Goal: Information Seeking & Learning: Learn about a topic

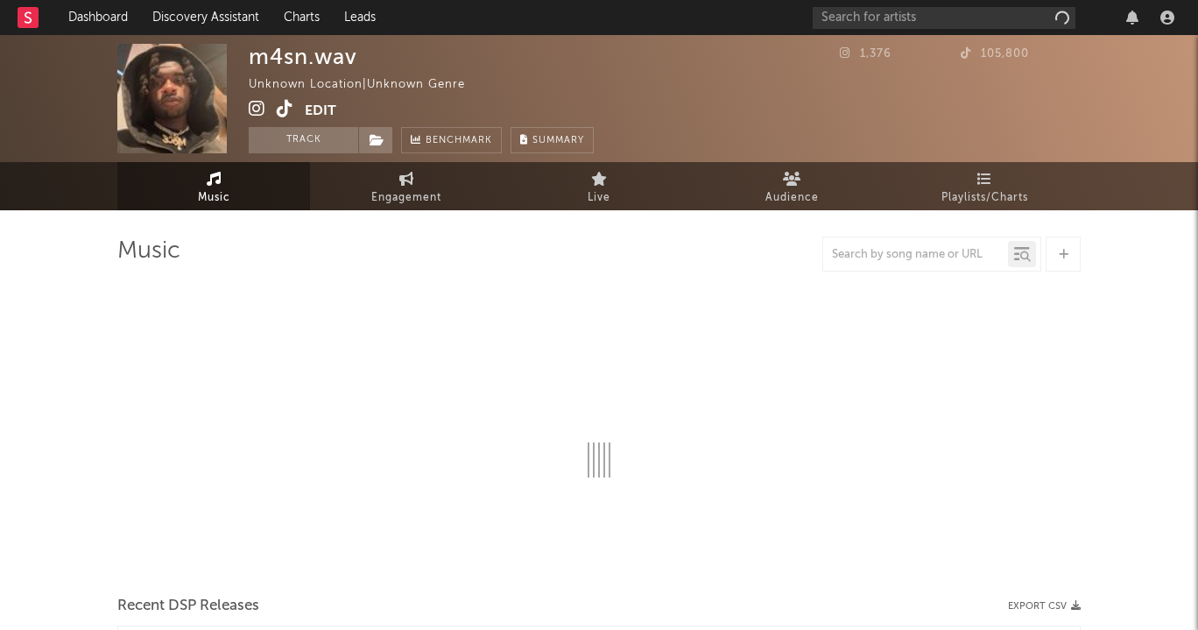
select select "1w"
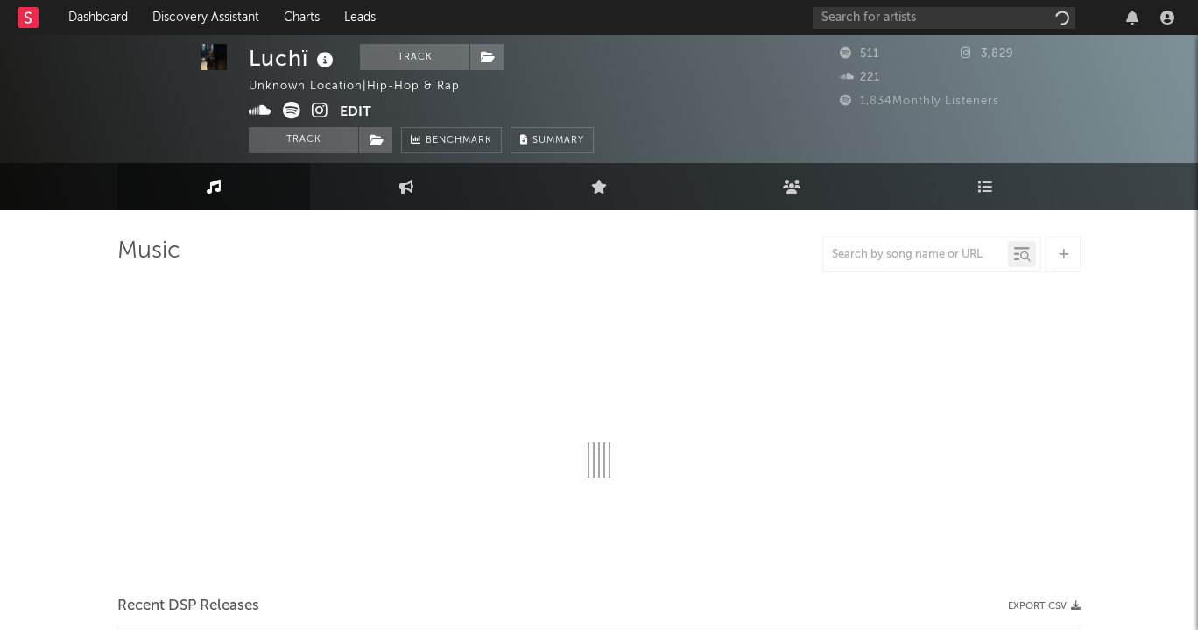
scroll to position [1, 0]
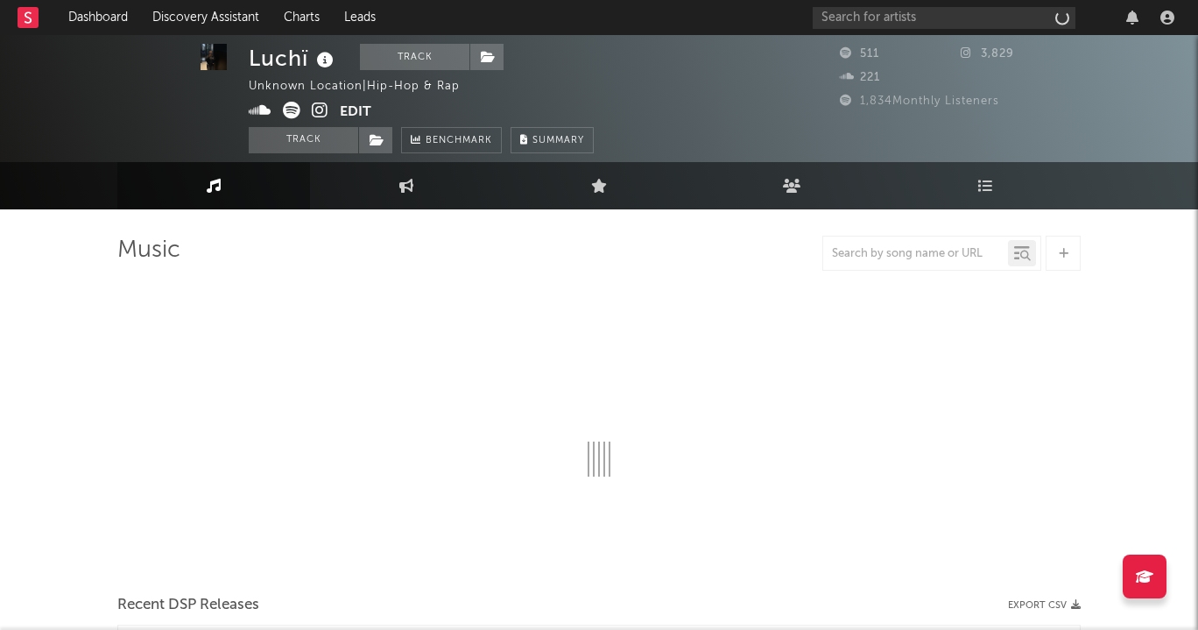
select select "6m"
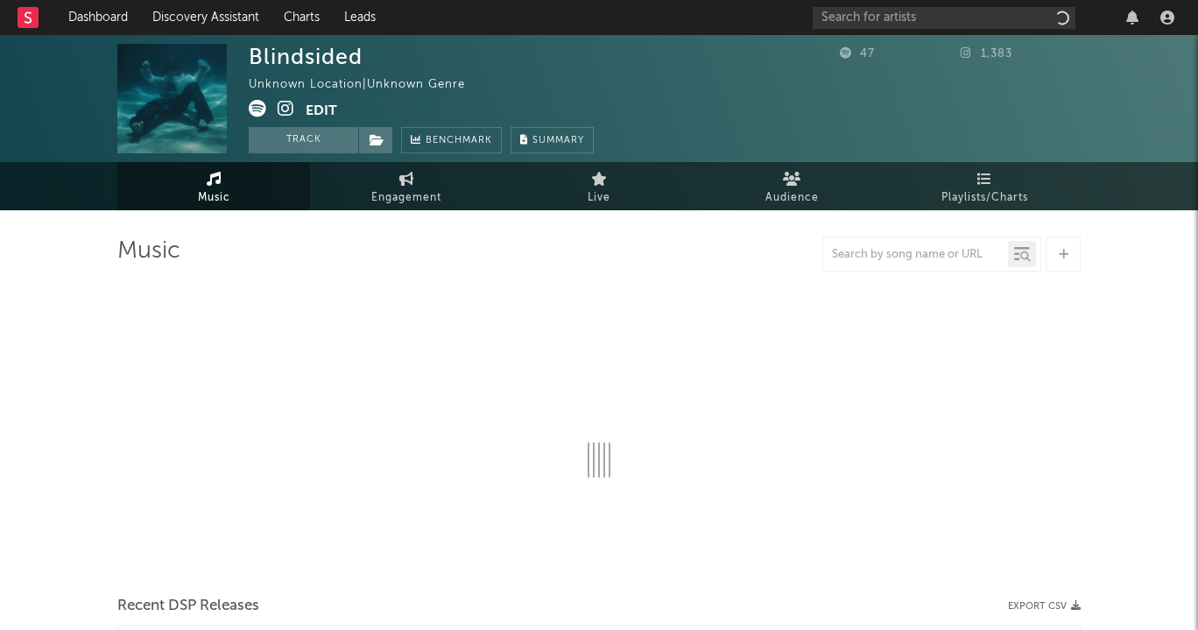
select select "1w"
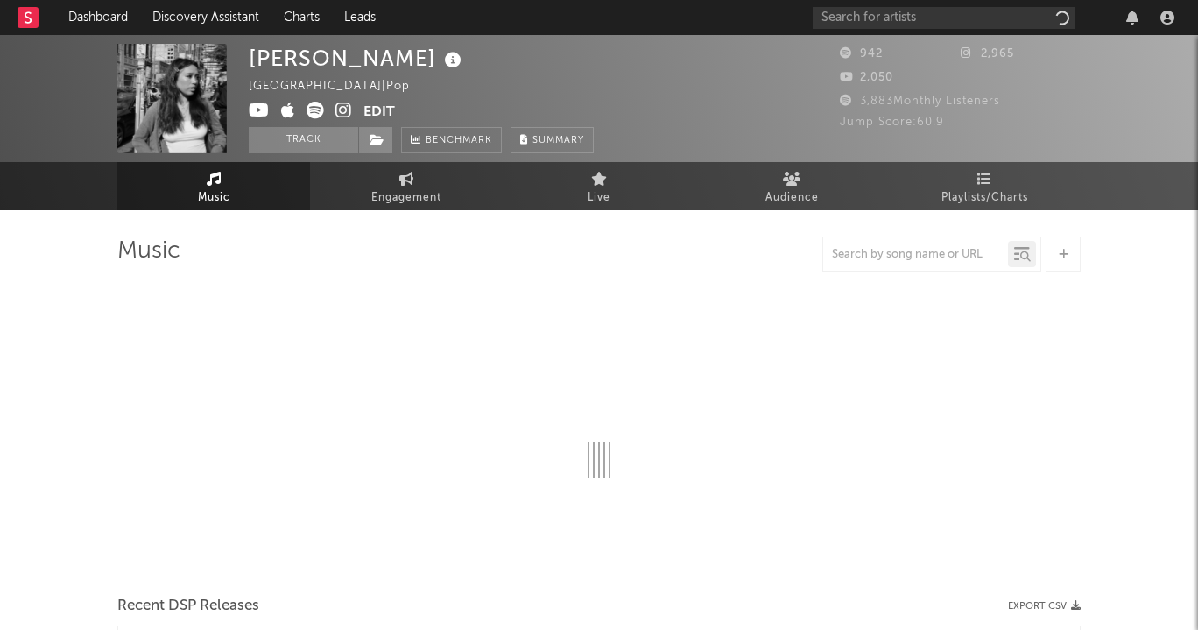
select select "1w"
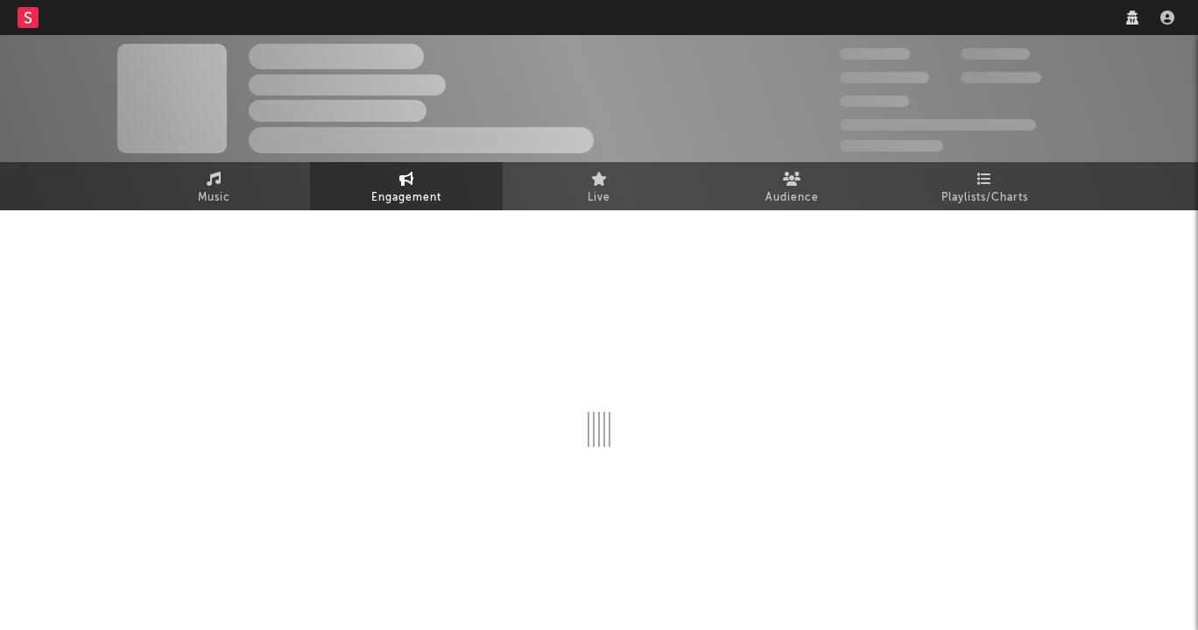
select select "1w"
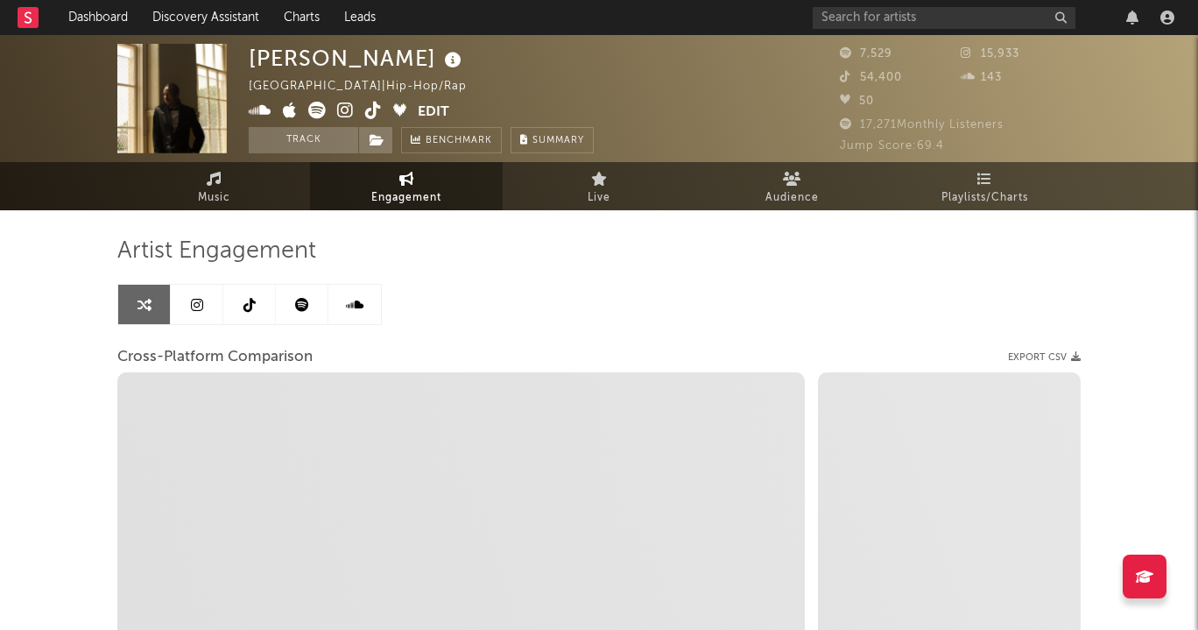
click at [347, 115] on icon at bounding box center [345, 111] width 17 height 18
select select "1m"
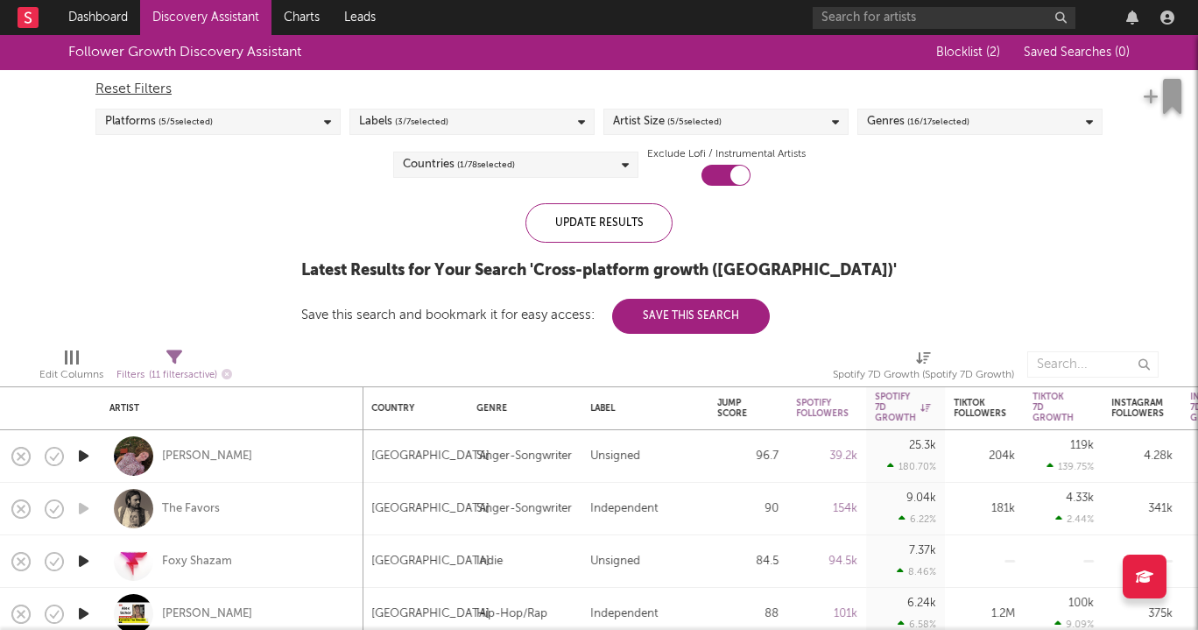
click at [798, 134] on div "Artist Size ( 5 / 5 selected)" at bounding box center [725, 122] width 245 height 26
click at [993, 103] on div "Reset Filters Platforms ( 5 / 5 selected) Labels ( 3 / 7 selected) Artist Size …" at bounding box center [599, 128] width 1024 height 116
click at [989, 119] on div "Genres ( 16 / 17 selected)" at bounding box center [979, 122] width 245 height 26
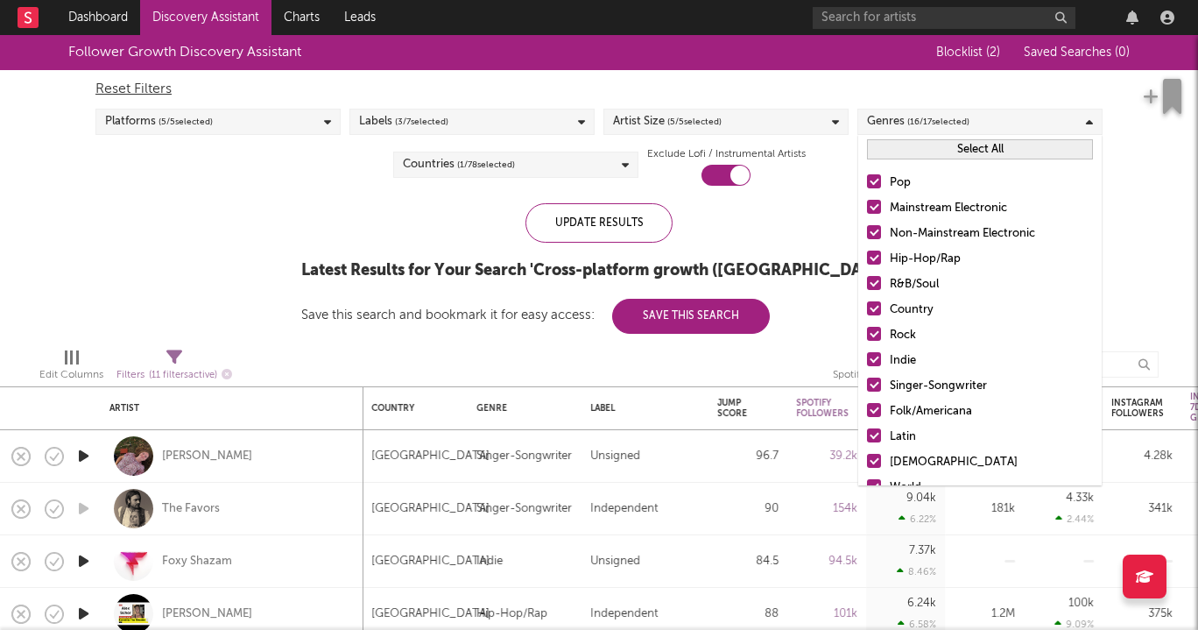
click at [984, 161] on div "Select All" at bounding box center [979, 149] width 243 height 29
click at [983, 145] on button "Select All" at bounding box center [980, 149] width 226 height 20
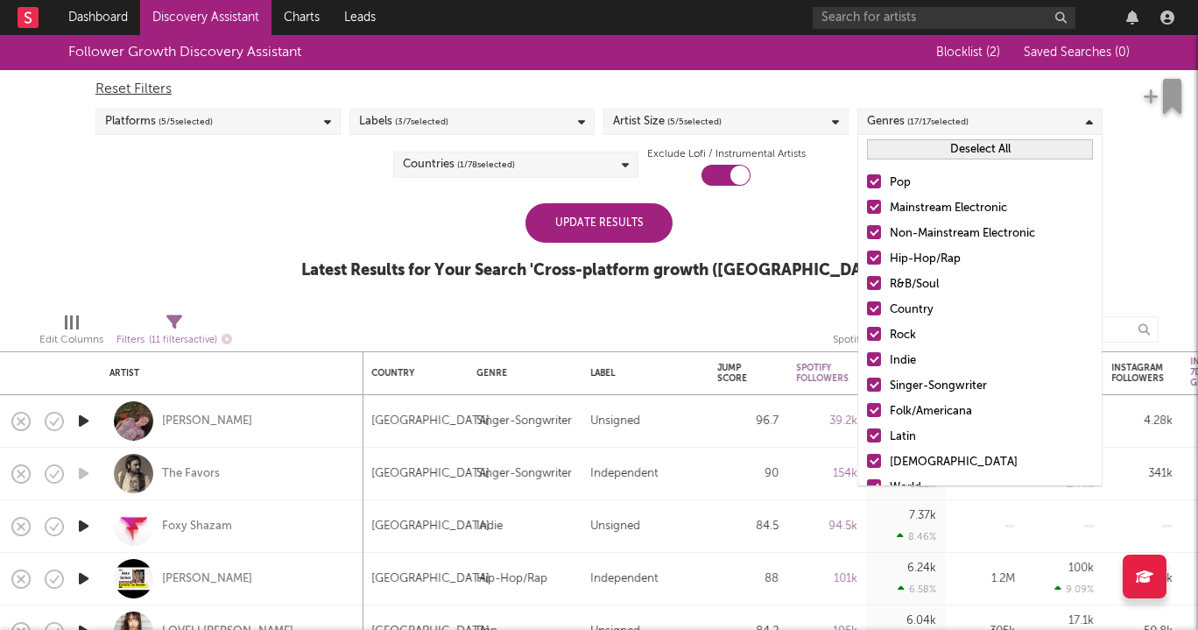
click at [983, 145] on button "Deselect All" at bounding box center [980, 149] width 226 height 20
click at [886, 181] on label "Pop" at bounding box center [980, 182] width 226 height 21
click at [867, 181] on input "Pop" at bounding box center [867, 182] width 0 height 21
click at [882, 207] on label "Mainstream Electronic" at bounding box center [980, 208] width 226 height 21
click at [867, 207] on input "Mainstream Electronic" at bounding box center [867, 208] width 0 height 21
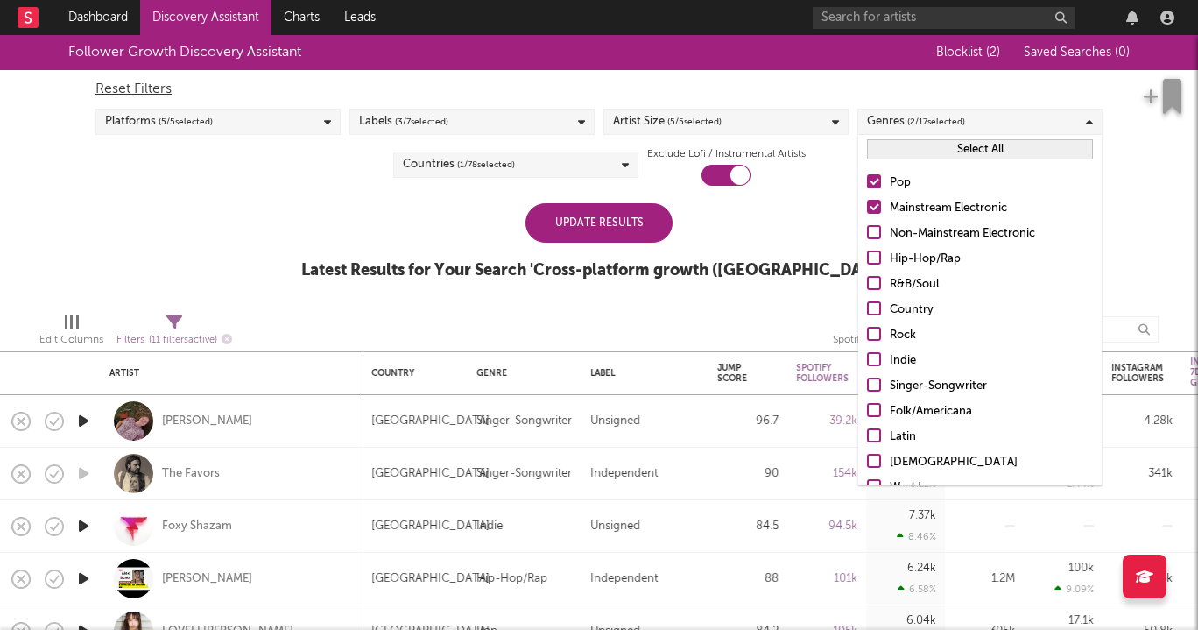
scroll to position [123, 0]
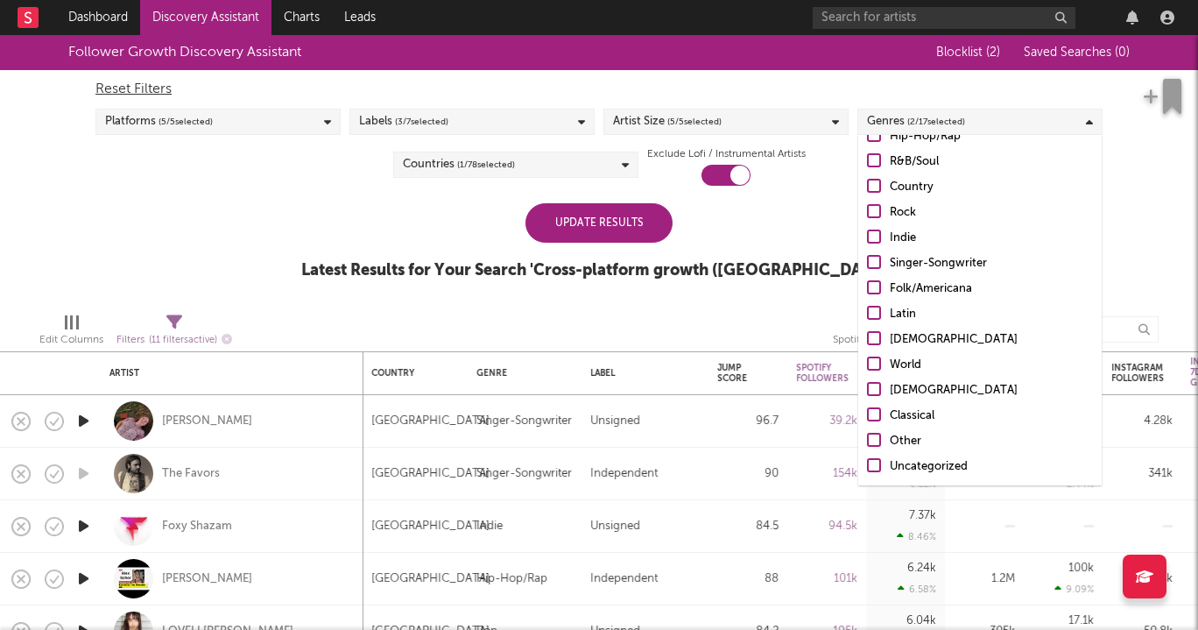
click at [710, 208] on div "Update Results Latest Results for Your Search ' Cross-platform growth (US) '" at bounding box center [598, 250] width 595 height 95
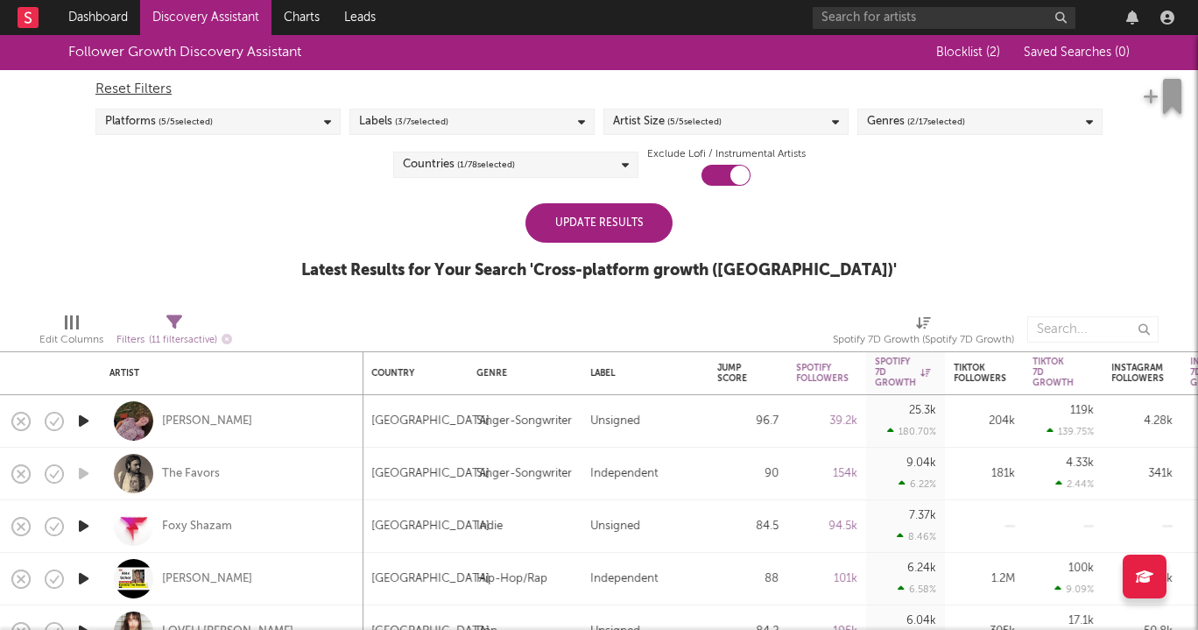
click at [637, 228] on div "Update Results" at bounding box center [598, 222] width 147 height 39
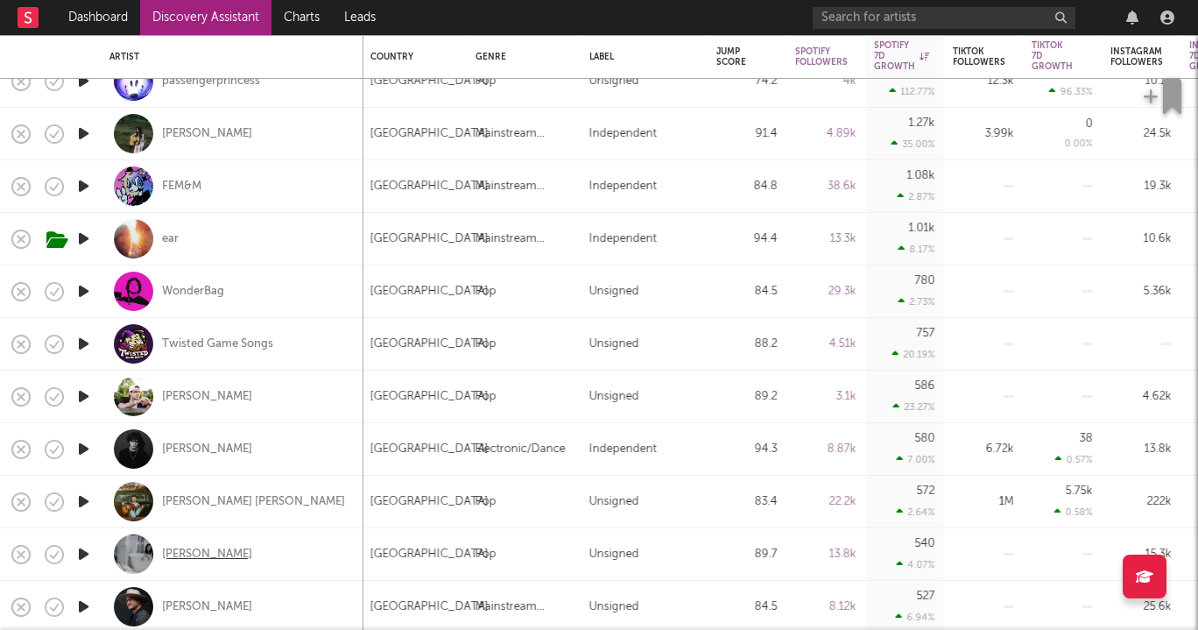
click at [200, 550] on div "Cece Natalie" at bounding box center [207, 554] width 90 height 16
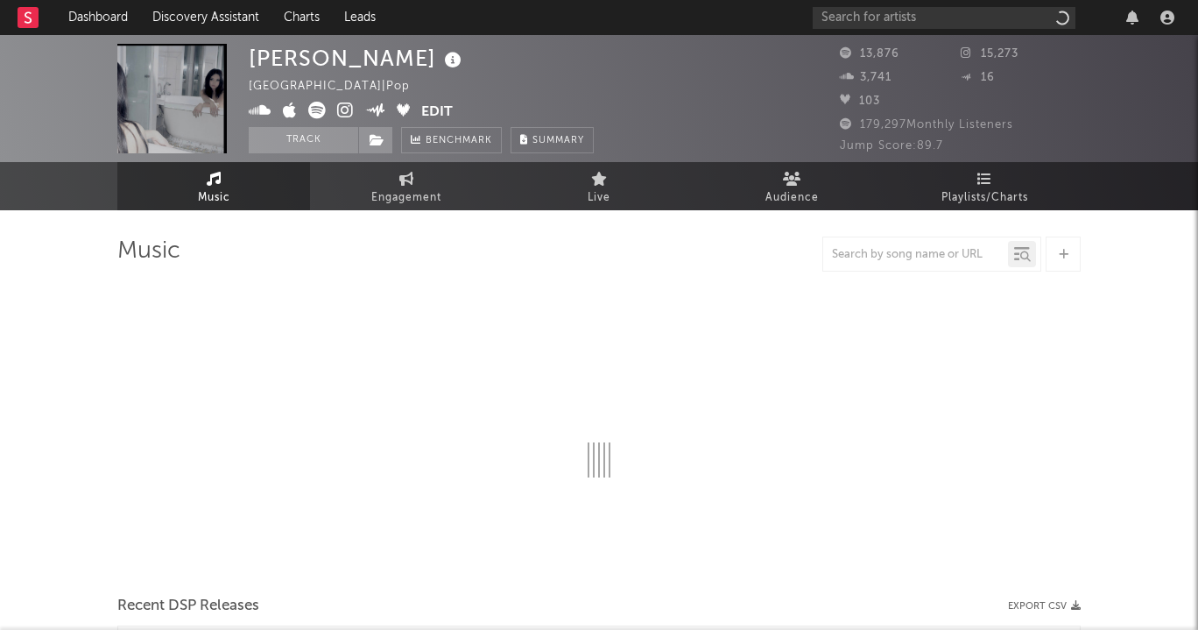
select select "6m"
